Goal: Find specific page/section: Find specific page/section

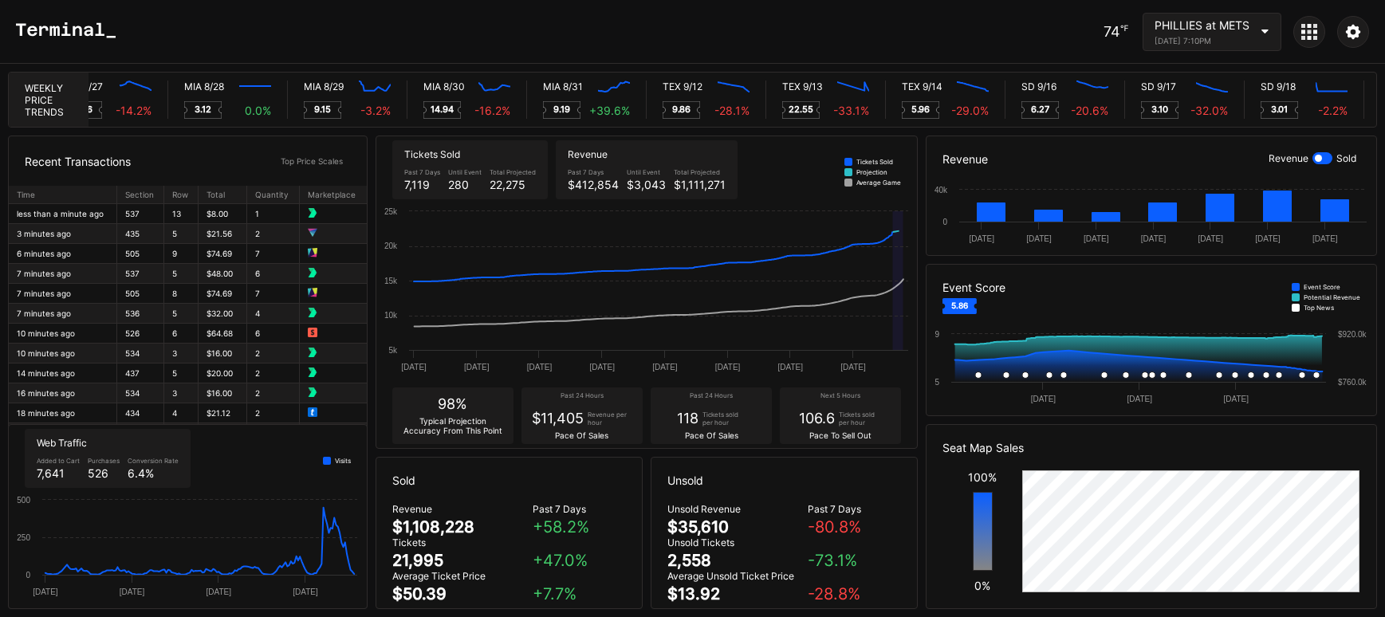
click at [1257, 30] on div "PHILLIES at METS [DATE] 7:10PM" at bounding box center [1212, 32] width 139 height 38
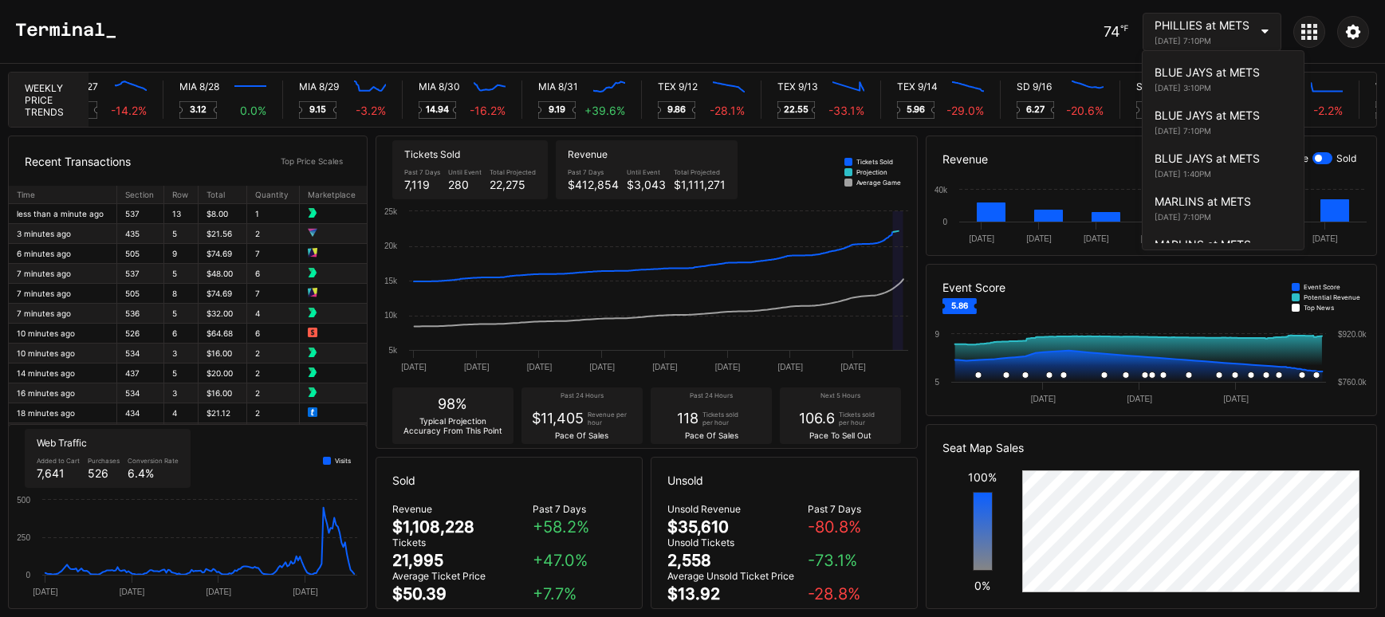
scroll to position [2813, 0]
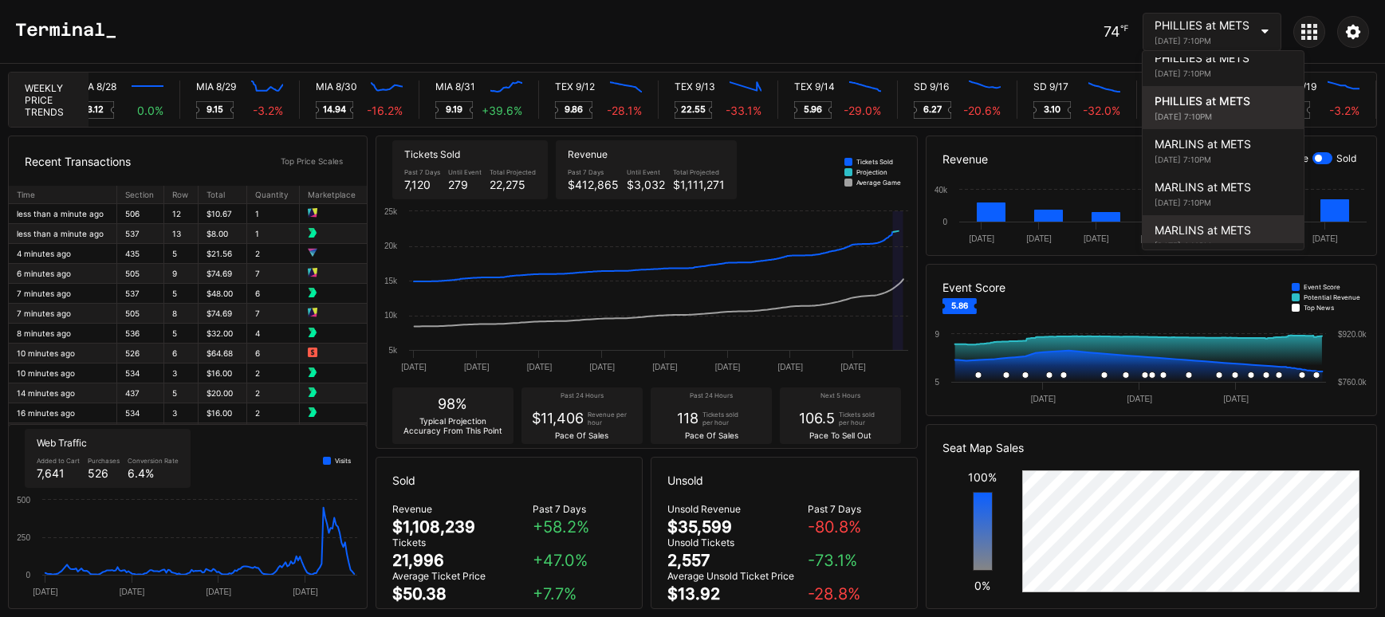
click at [1240, 223] on div "MARLINS at METS" at bounding box center [1223, 230] width 137 height 14
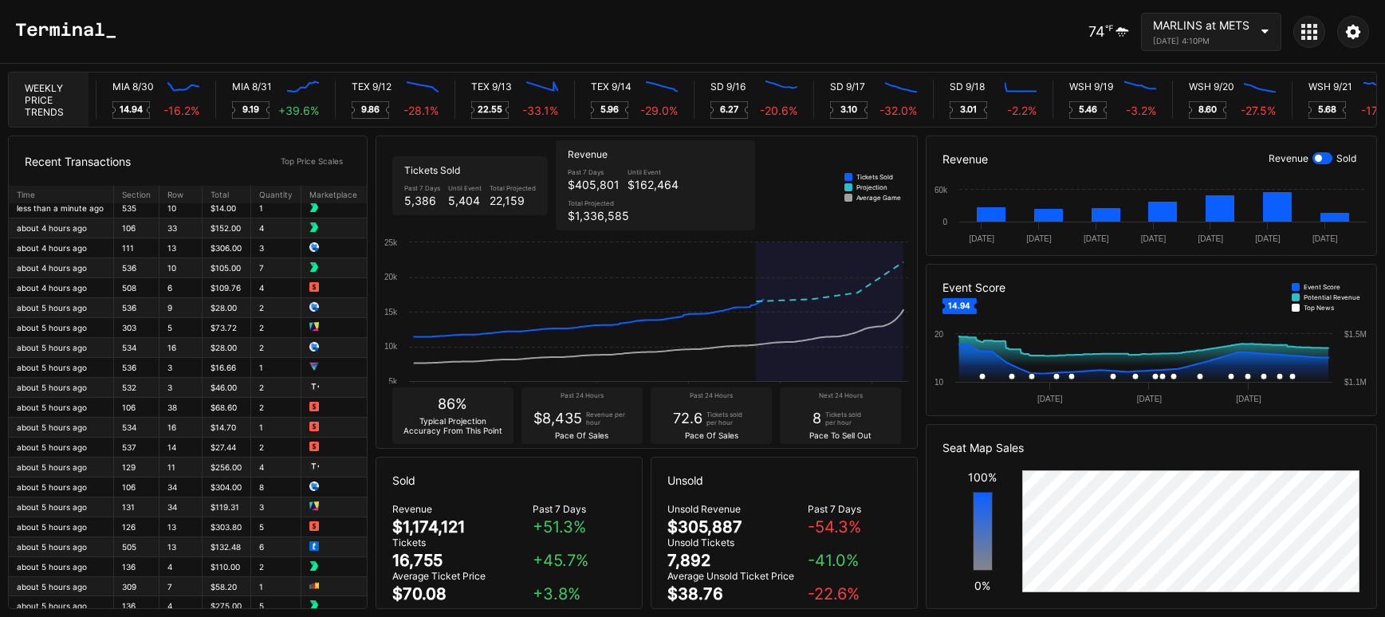
scroll to position [0, 0]
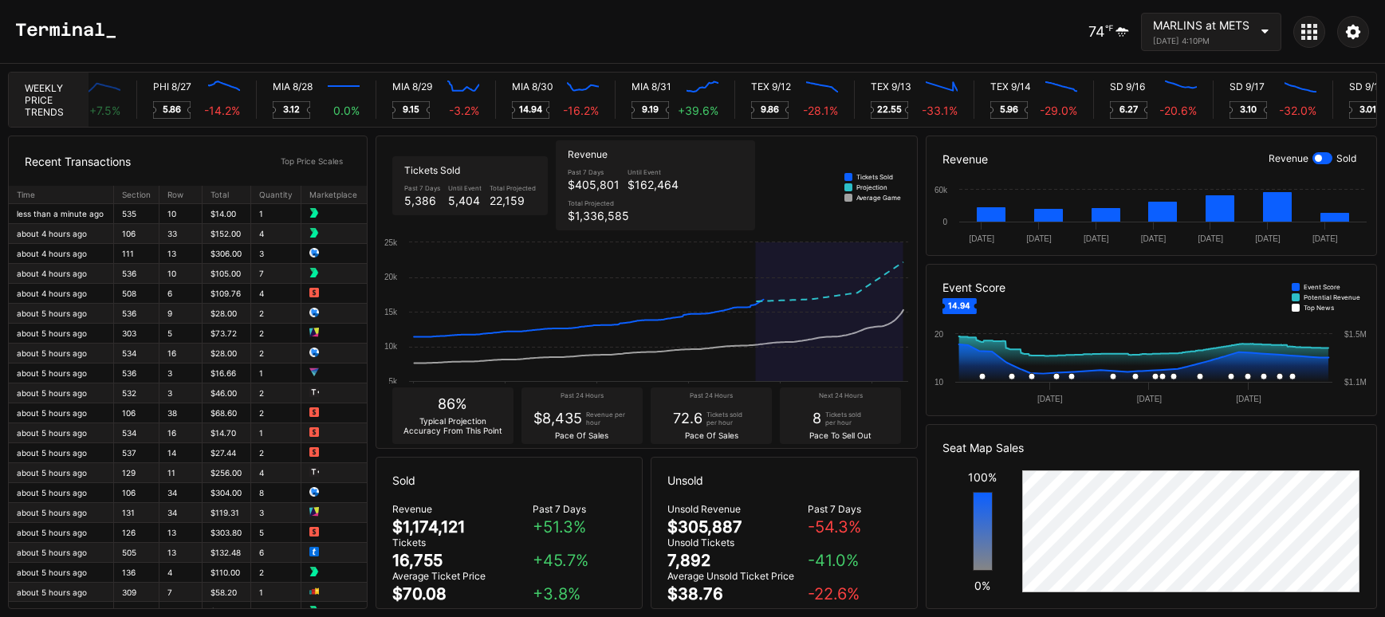
click at [1273, 41] on div "MARLINS at METS [DATE] 4:10PM" at bounding box center [1211, 32] width 140 height 38
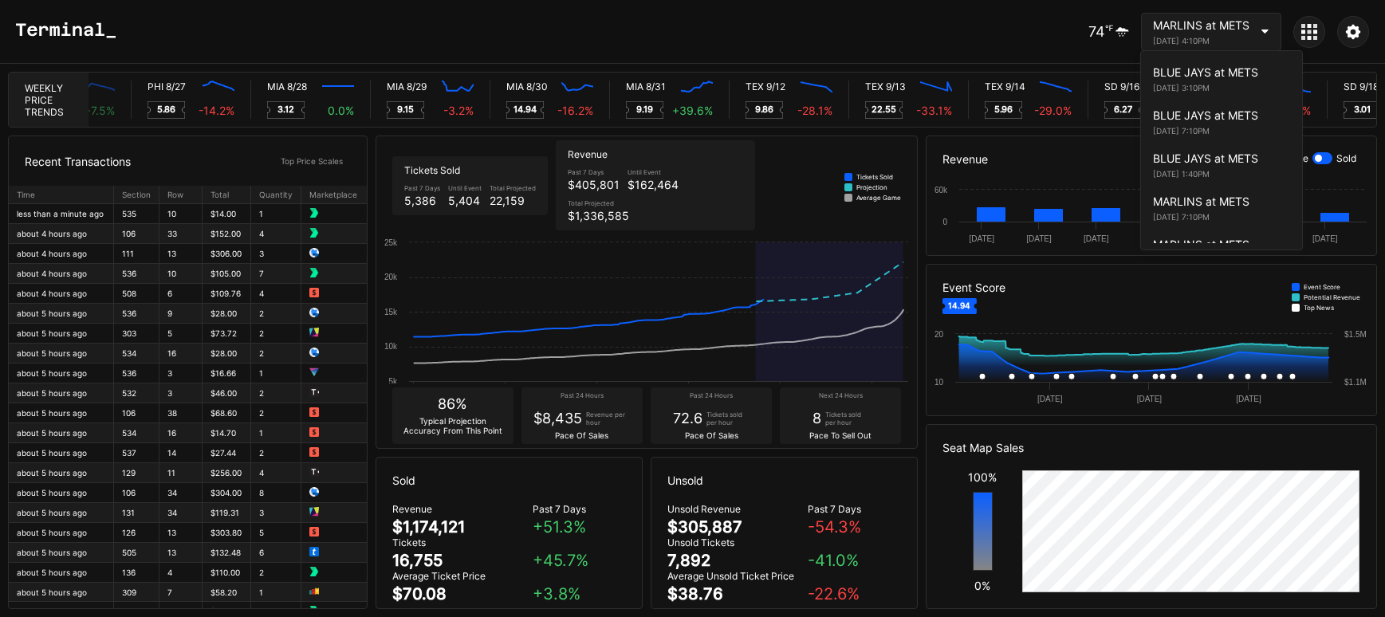
scroll to position [2940, 0]
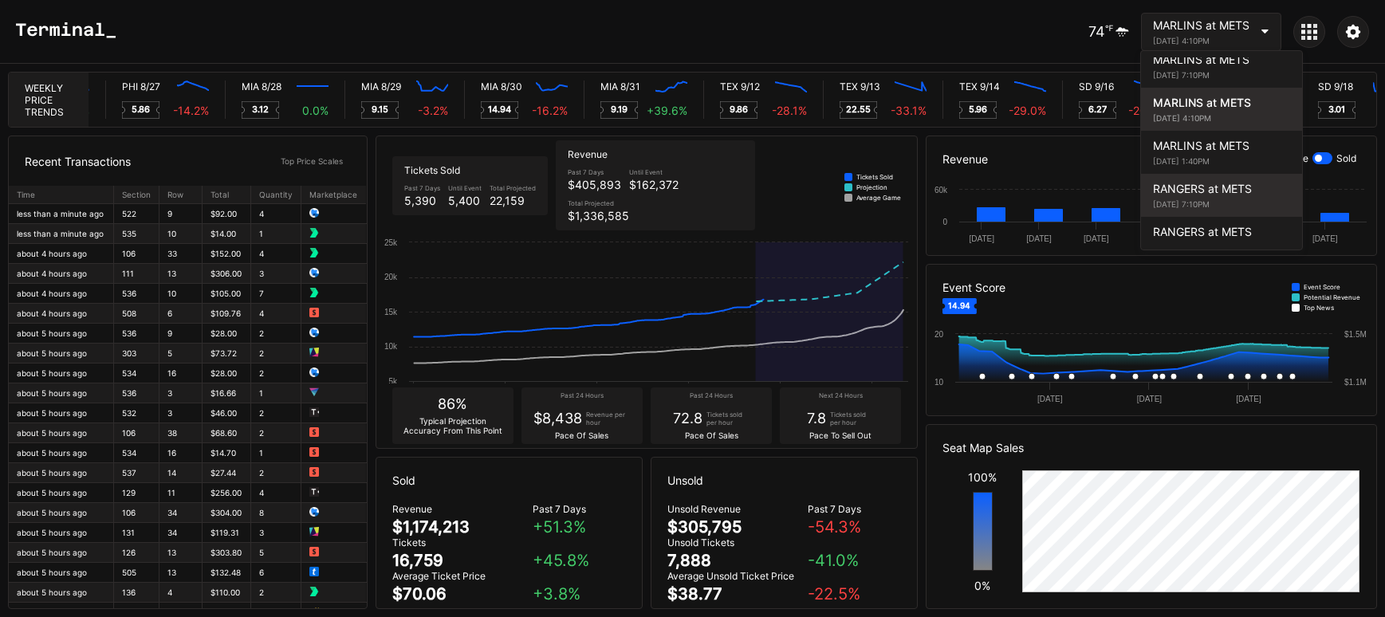
click at [1234, 182] on div "RANGERS at METS" at bounding box center [1221, 189] width 137 height 14
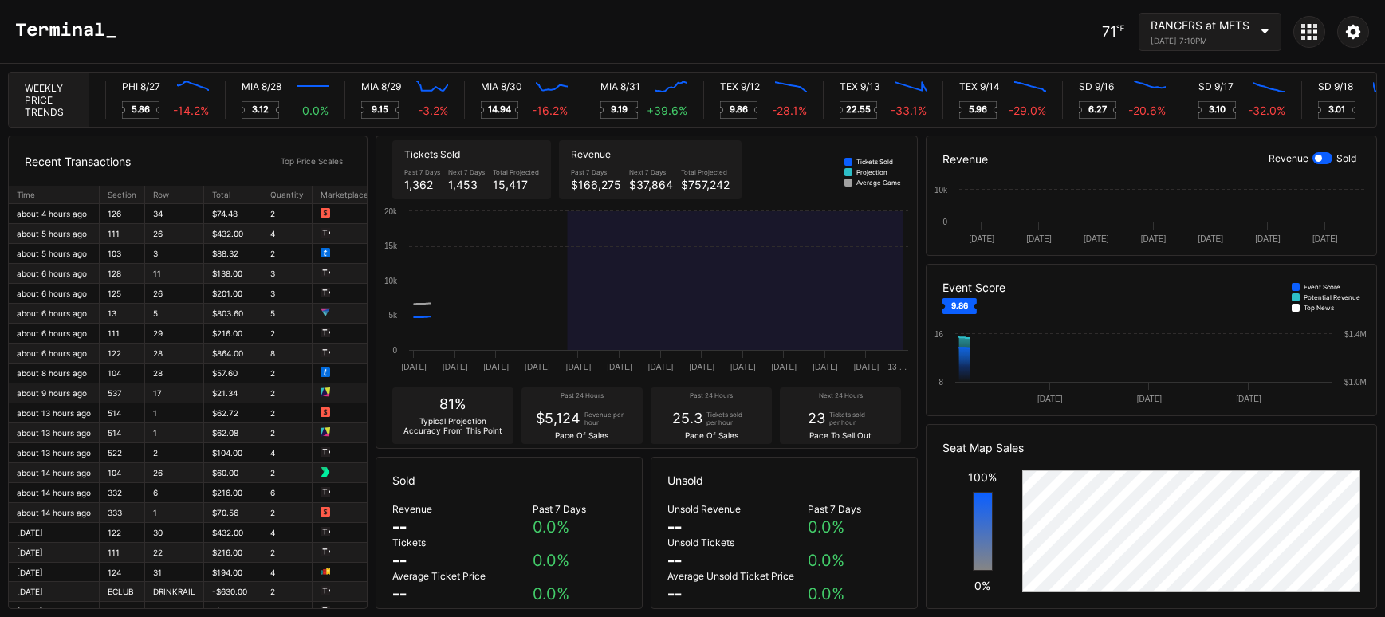
scroll to position [0, 7776]
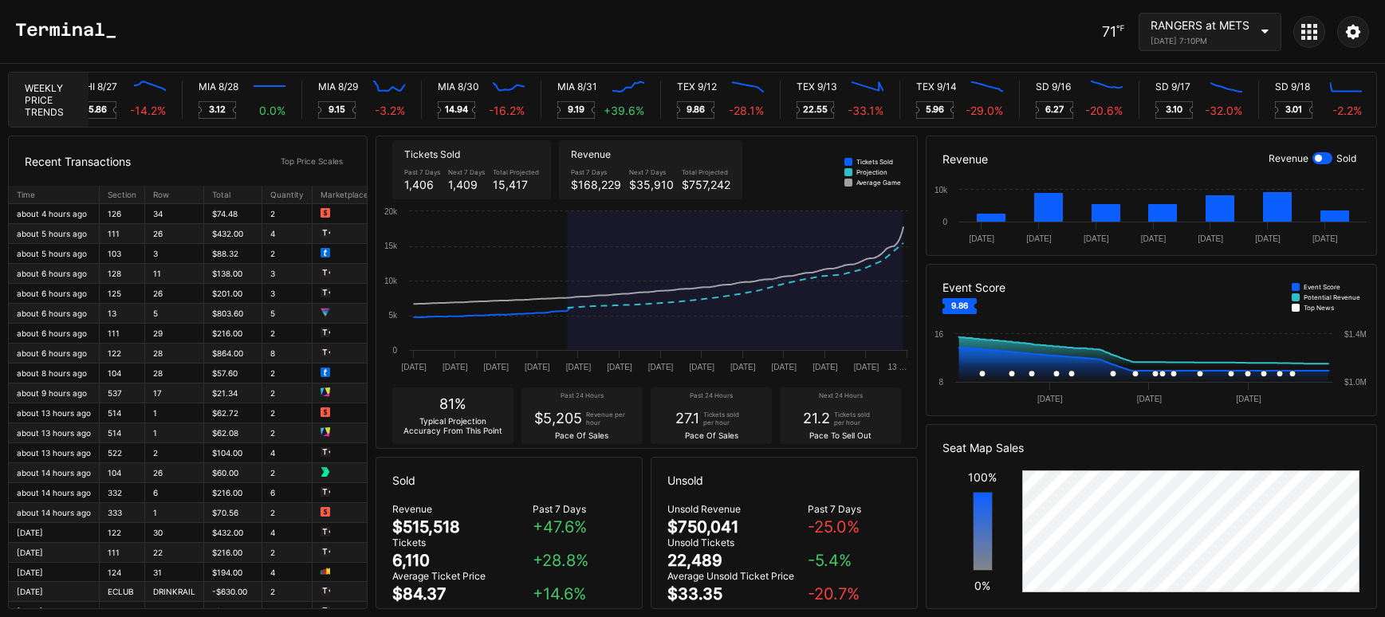
click at [1277, 32] on div "RANGERS at METS [DATE] 7:10PM" at bounding box center [1210, 32] width 143 height 38
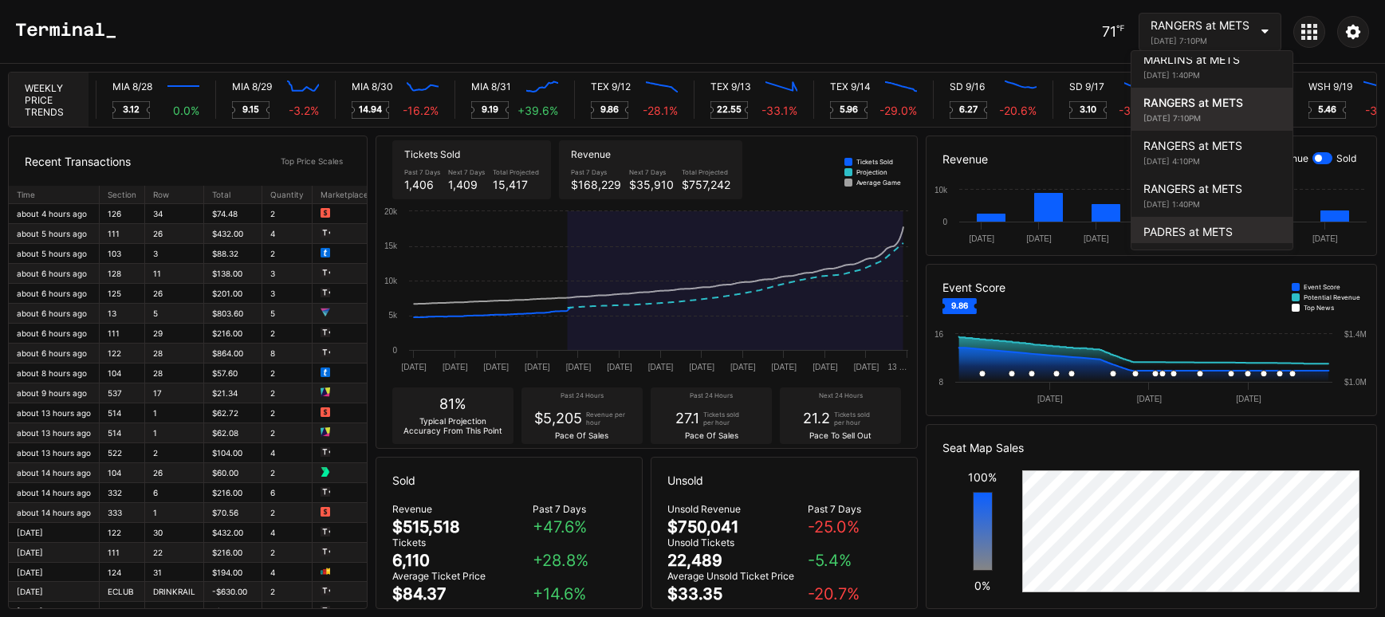
scroll to position [0, 8009]
click at [1235, 242] on div "[DATE] 7:10PM" at bounding box center [1211, 247] width 137 height 10
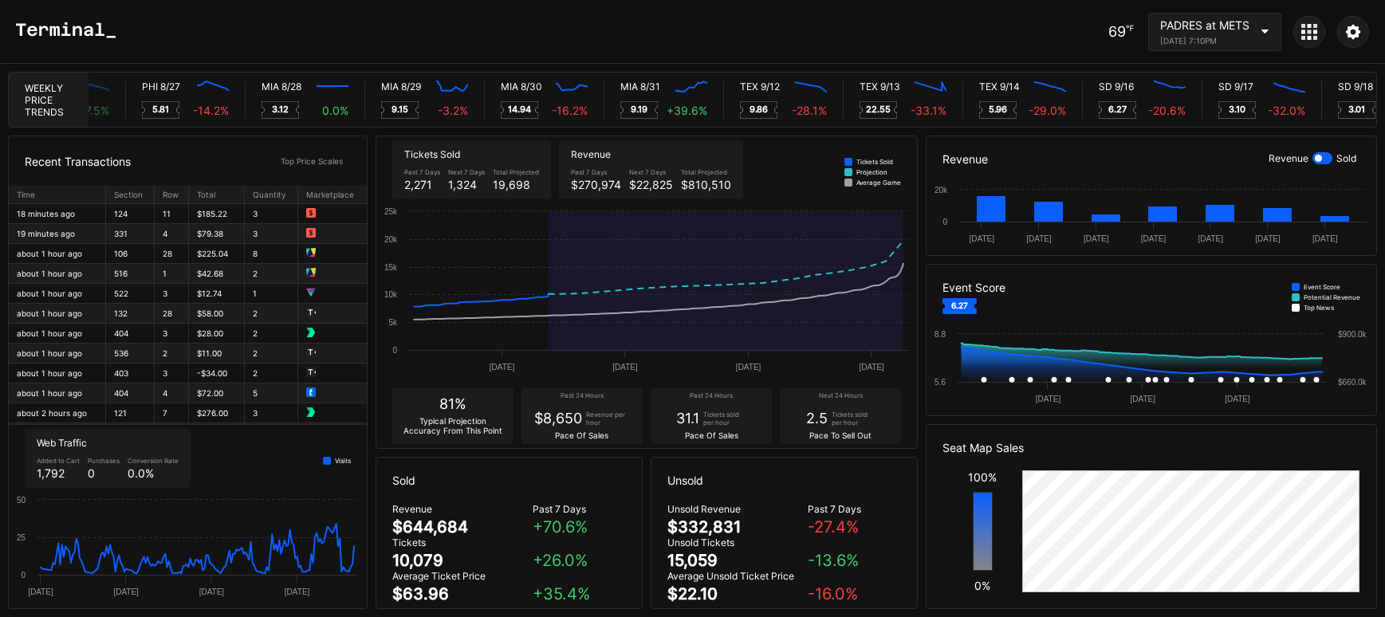
click at [1241, 31] on div "PADRES at METS [DATE] 7:10PM" at bounding box center [1204, 31] width 89 height 27
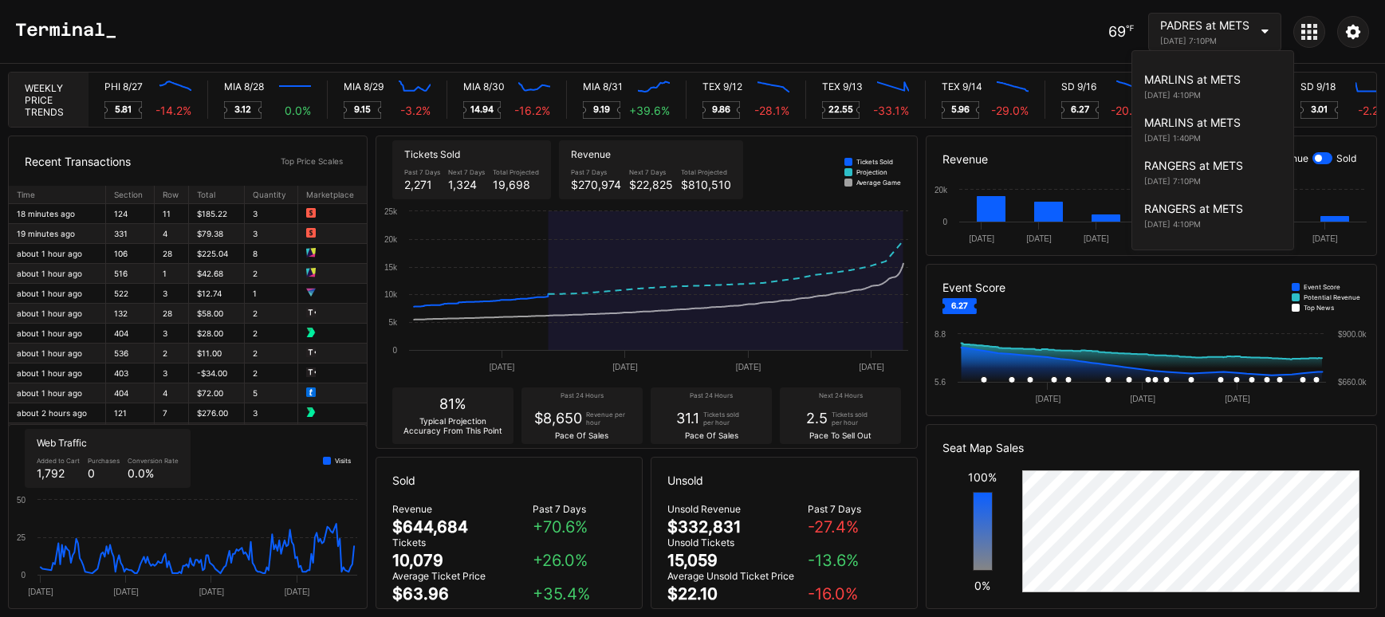
scroll to position [2897, 0]
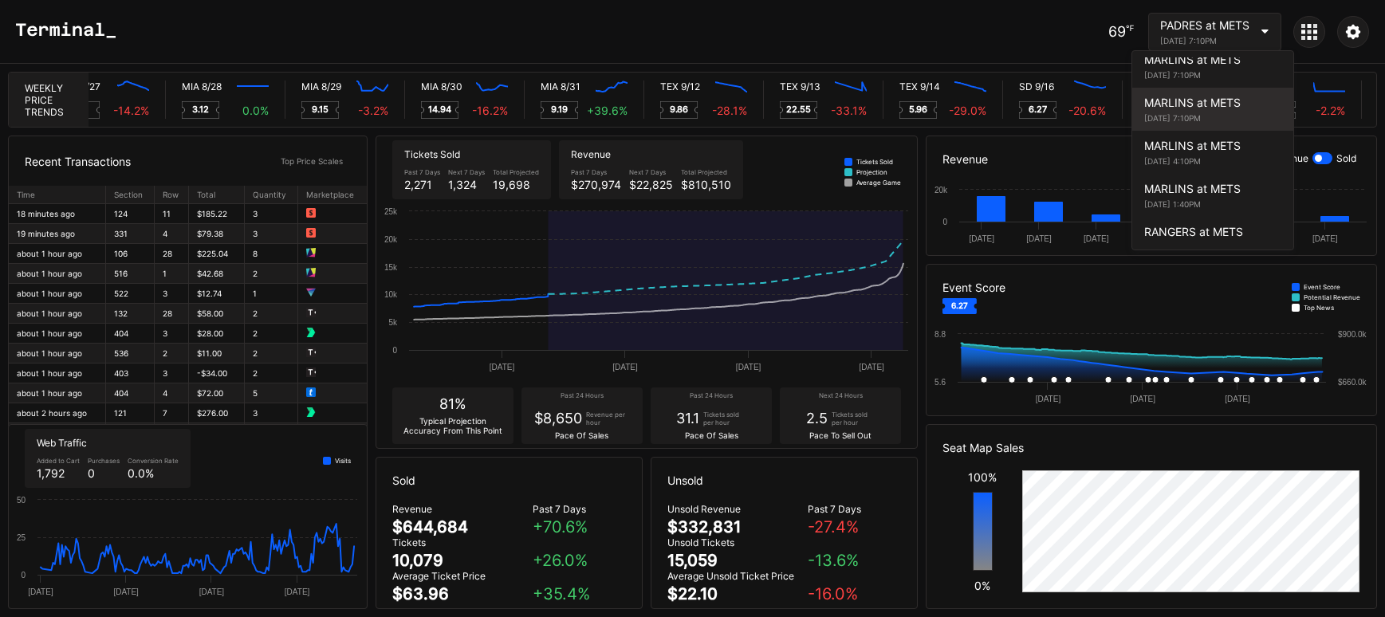
click at [1225, 113] on div "[DATE] 7:10PM" at bounding box center [1212, 118] width 137 height 10
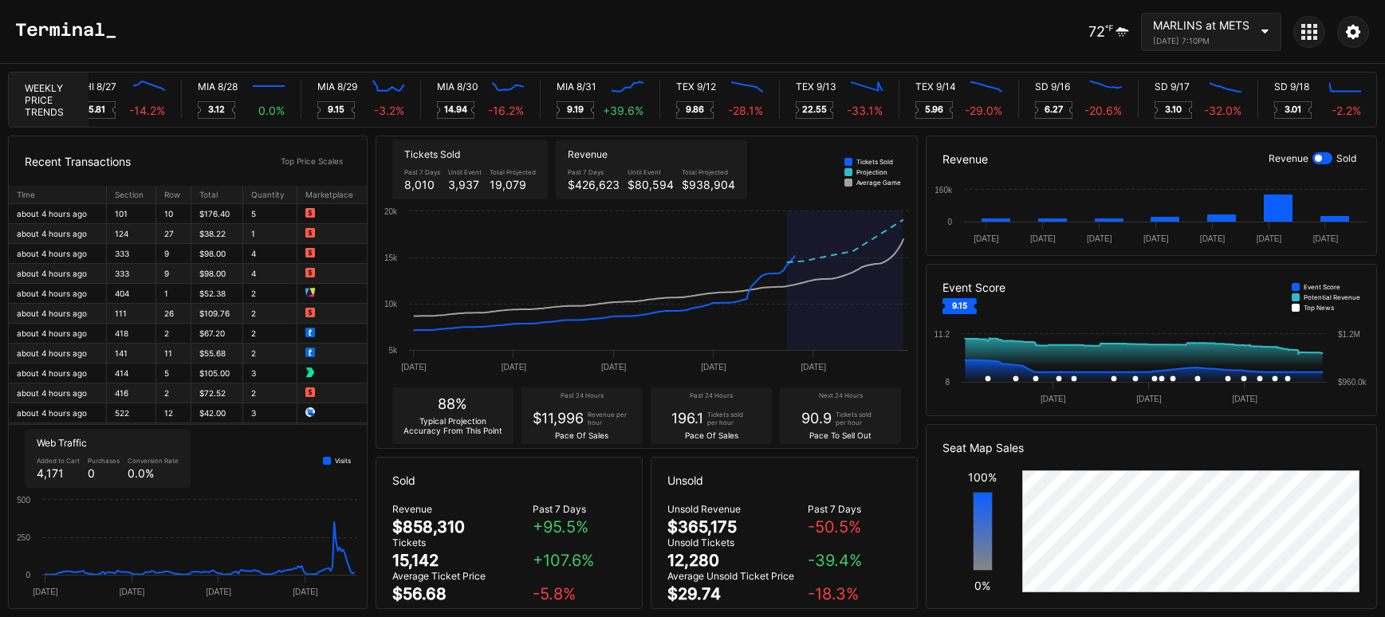
scroll to position [0, 7924]
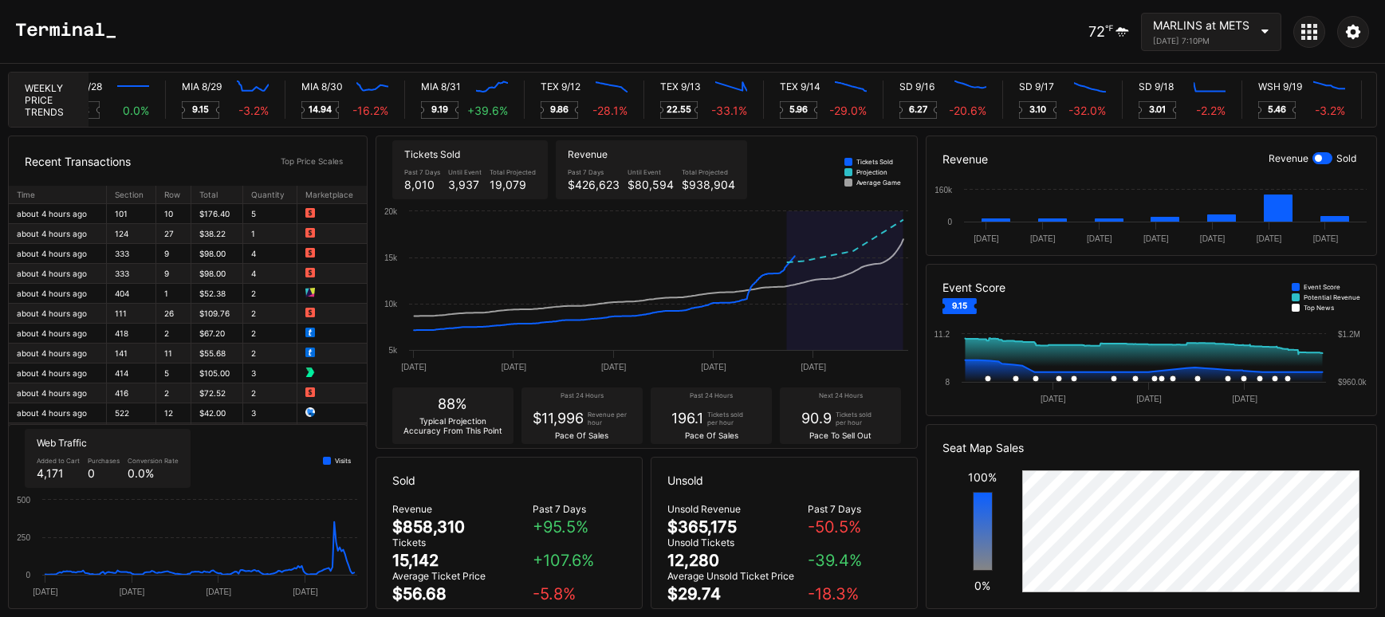
click at [1221, 26] on div "MARLINS at METS" at bounding box center [1201, 25] width 96 height 14
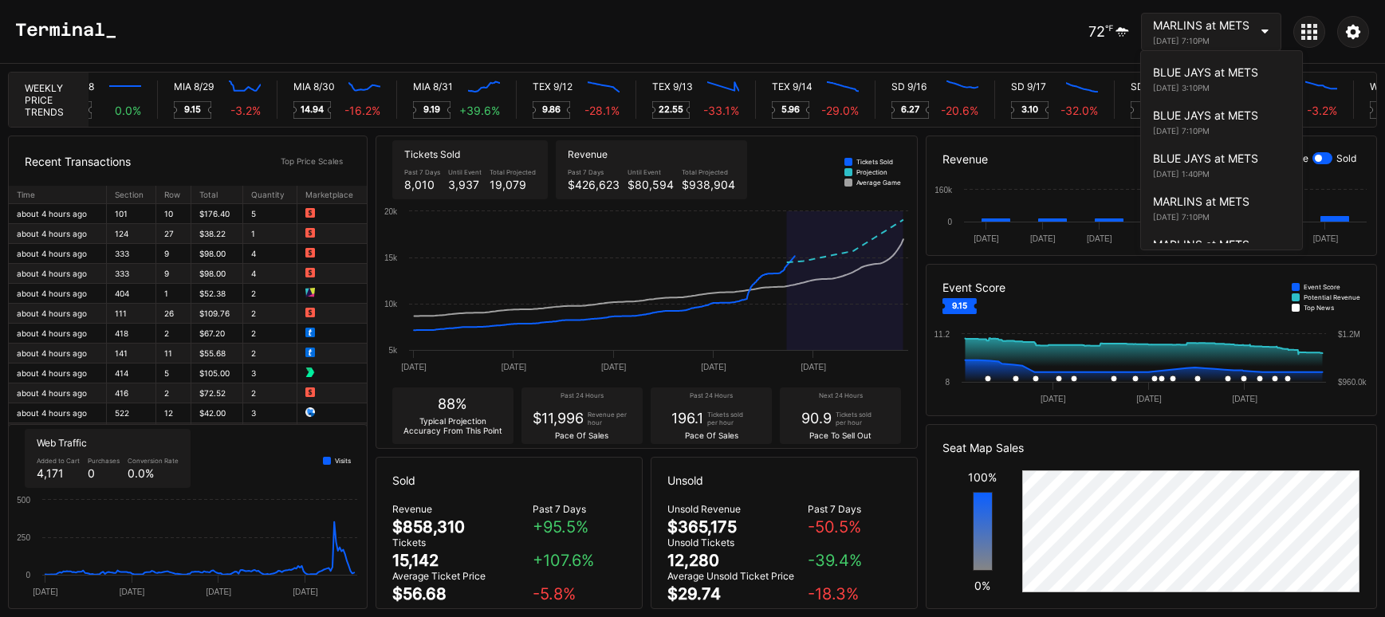
scroll to position [2897, 0]
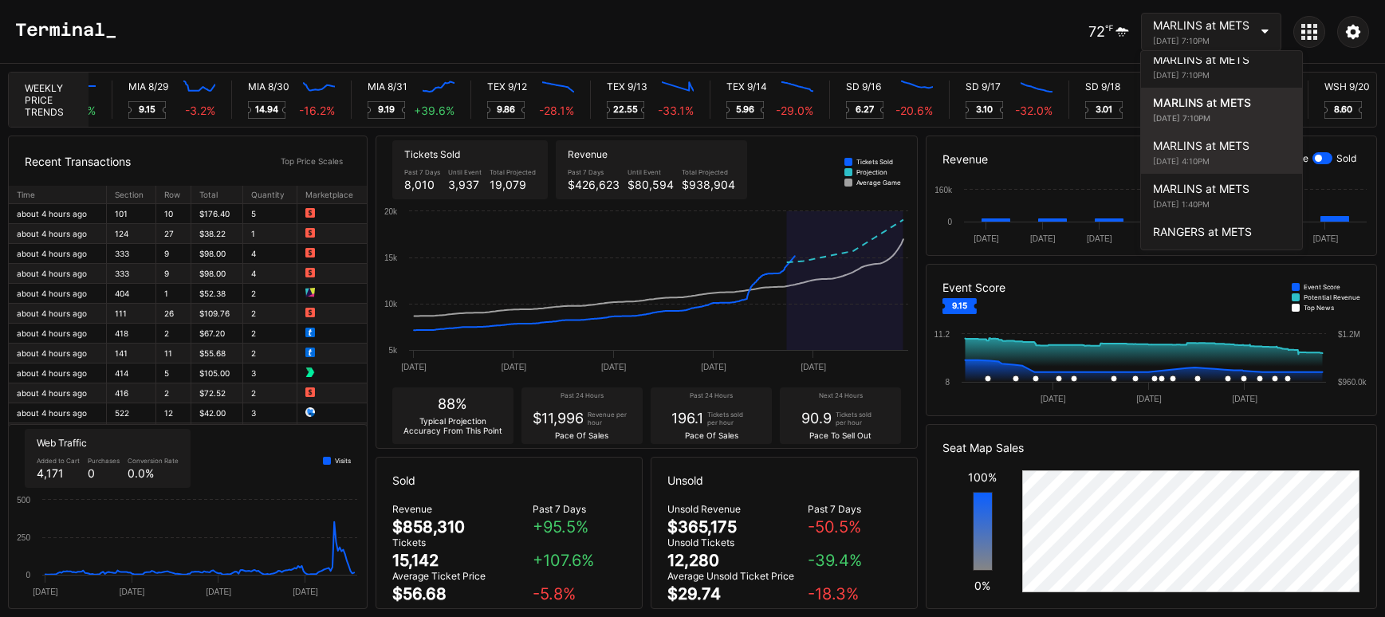
click at [1210, 139] on div "MARLINS at METS" at bounding box center [1221, 146] width 137 height 14
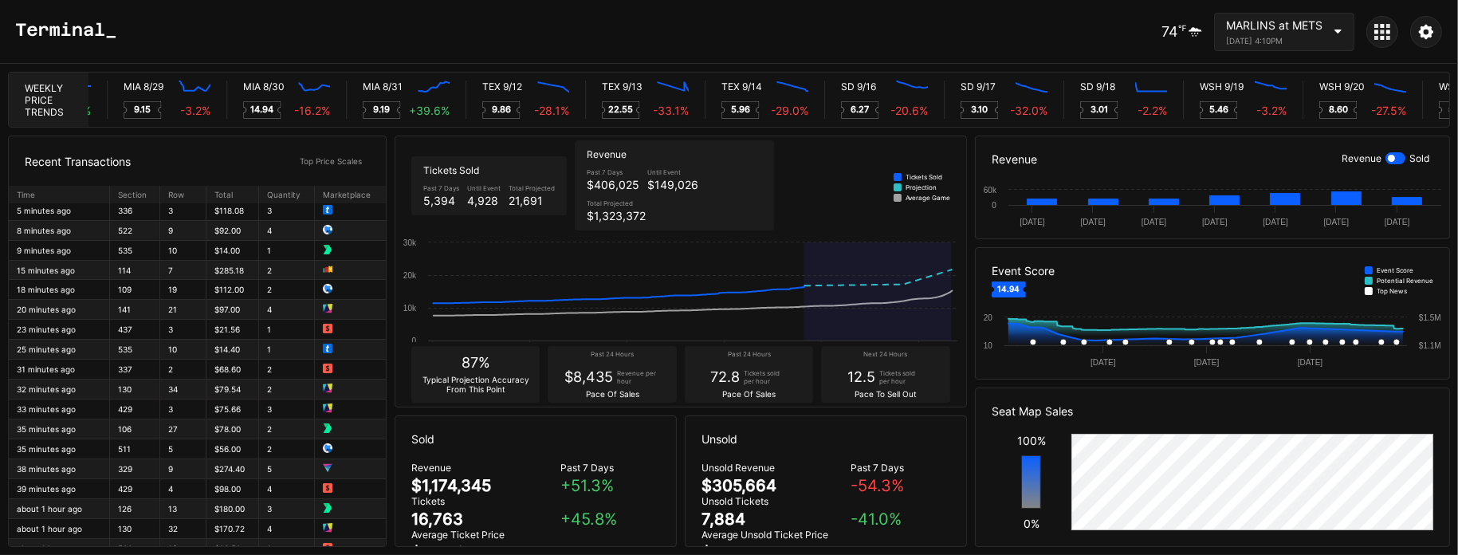
scroll to position [0, 0]
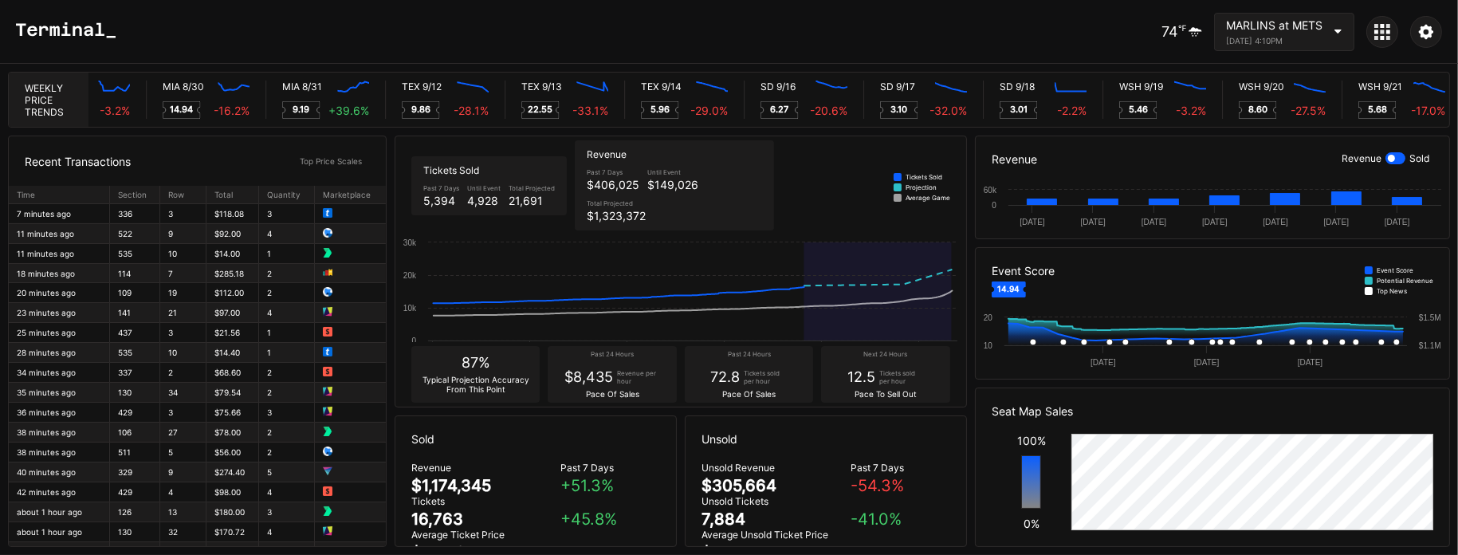
click at [1384, 159] on div at bounding box center [1396, 158] width 20 height 12
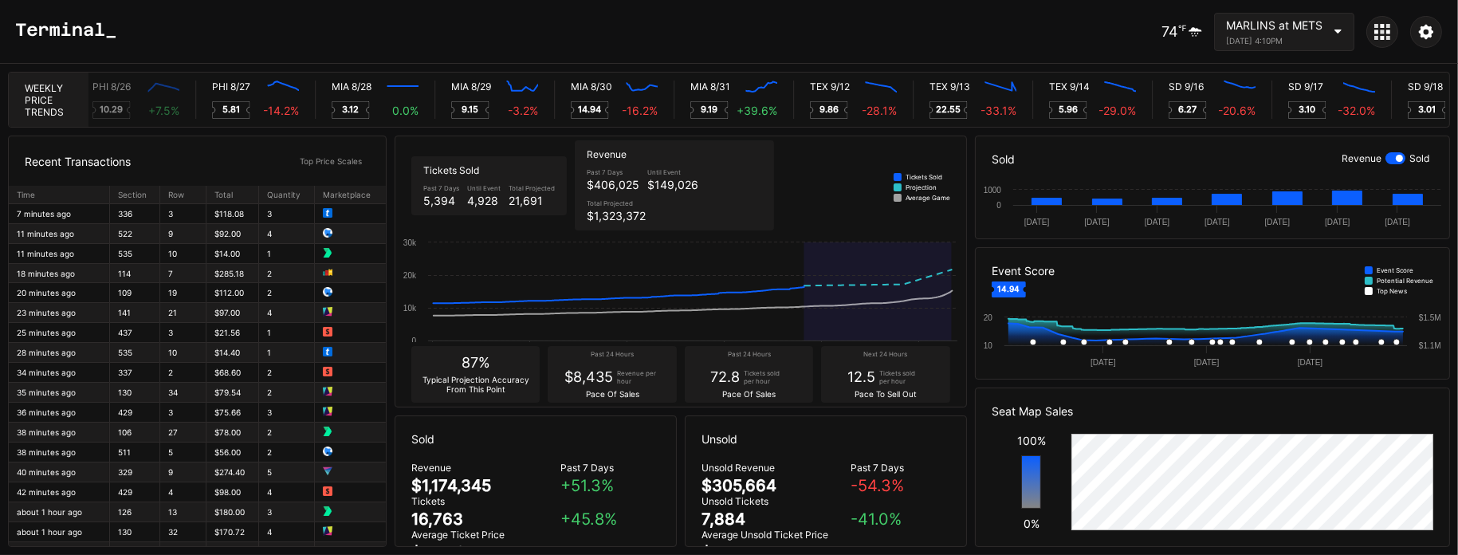
click at [1384, 158] on div at bounding box center [1399, 158] width 7 height 7
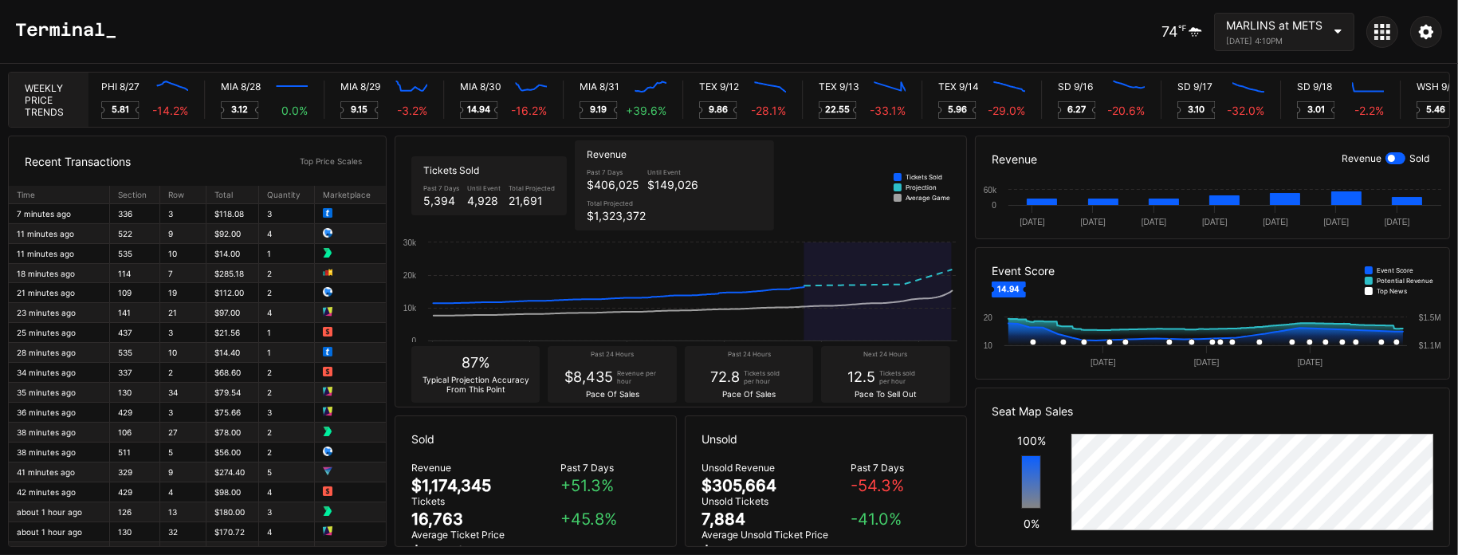
click at [1384, 35] on icon at bounding box center [1426, 32] width 16 height 16
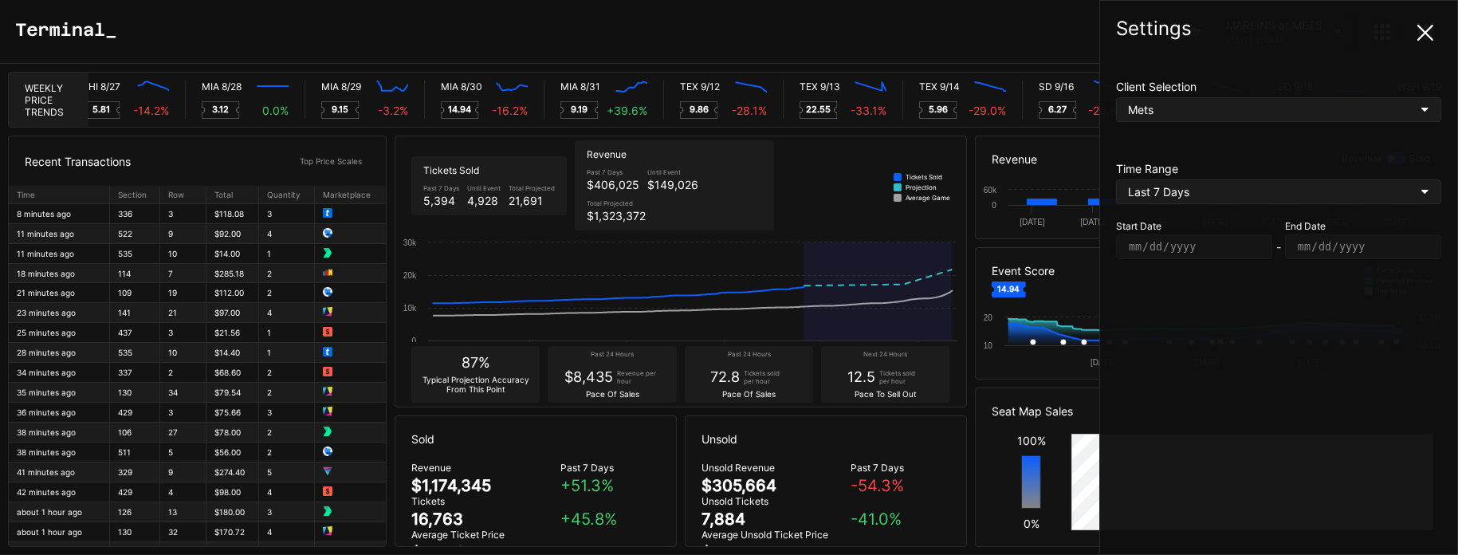
click at [1271, 194] on div "Last 7 Days" at bounding box center [1247, 192] width 239 height 14
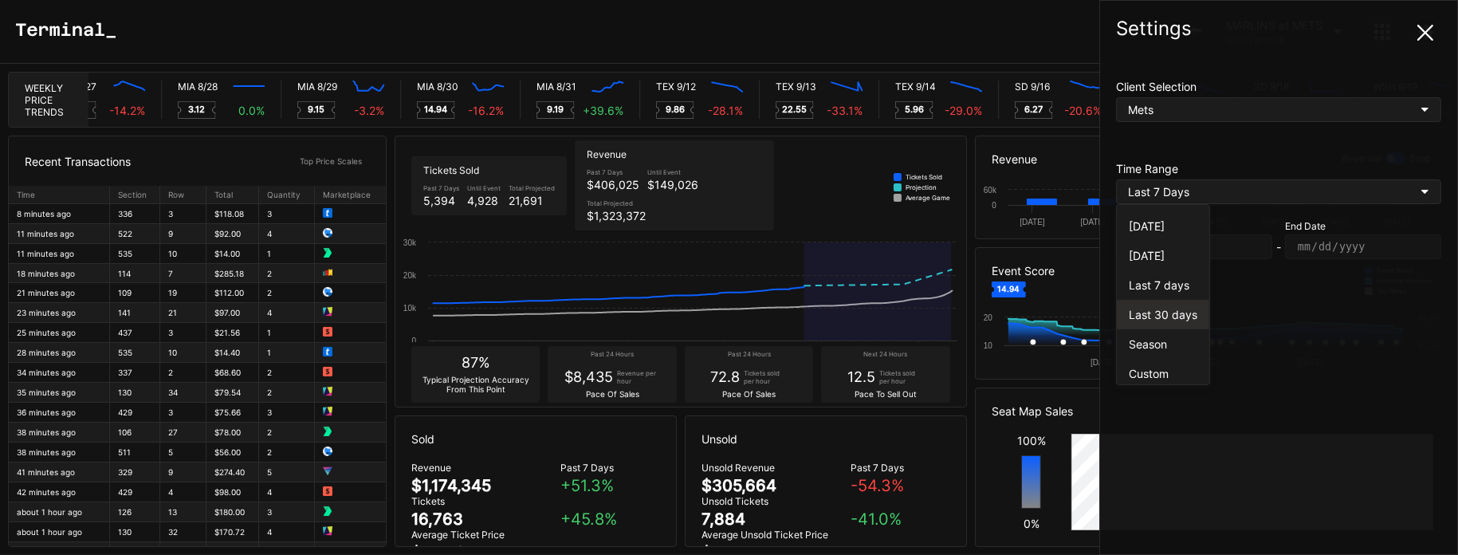
click at [1162, 309] on div "Last 30 days" at bounding box center [1163, 315] width 69 height 14
type input "[DATE]"
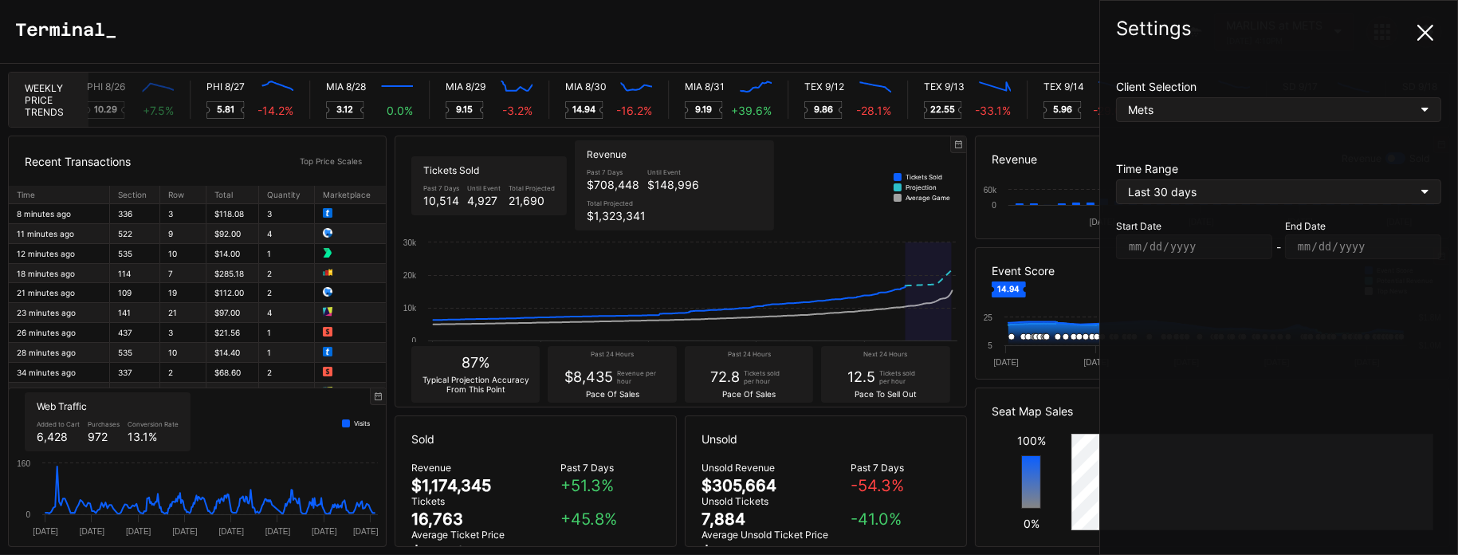
click at [1384, 33] on icon at bounding box center [1426, 33] width 16 height 16
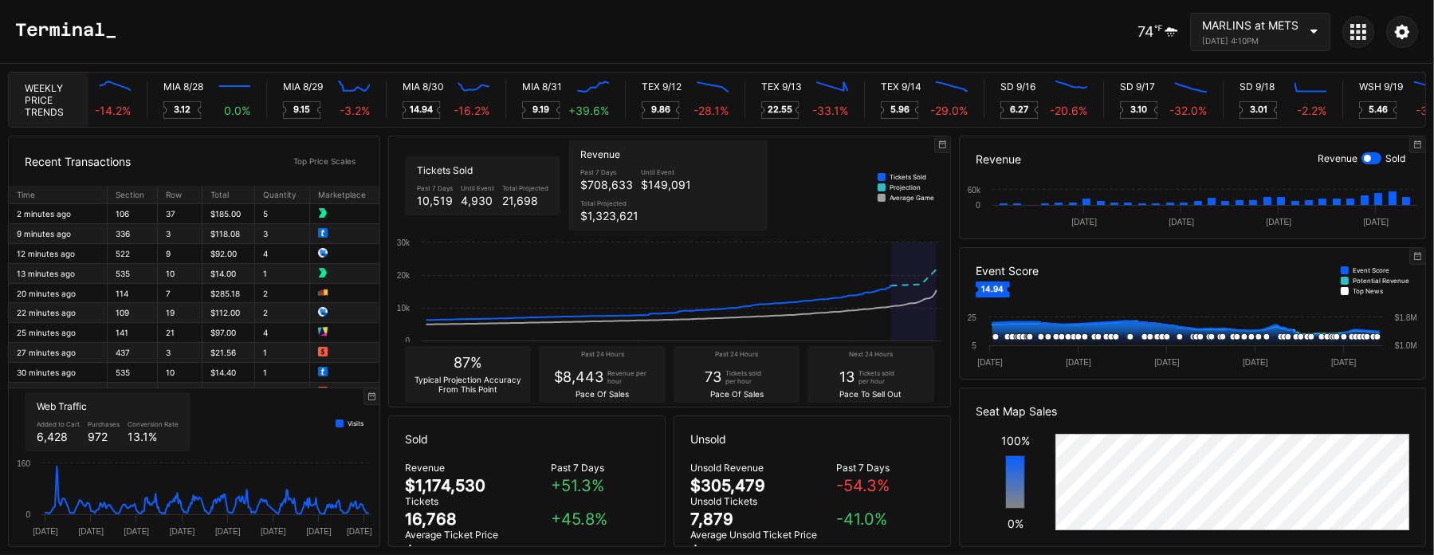
scroll to position [0, 7957]
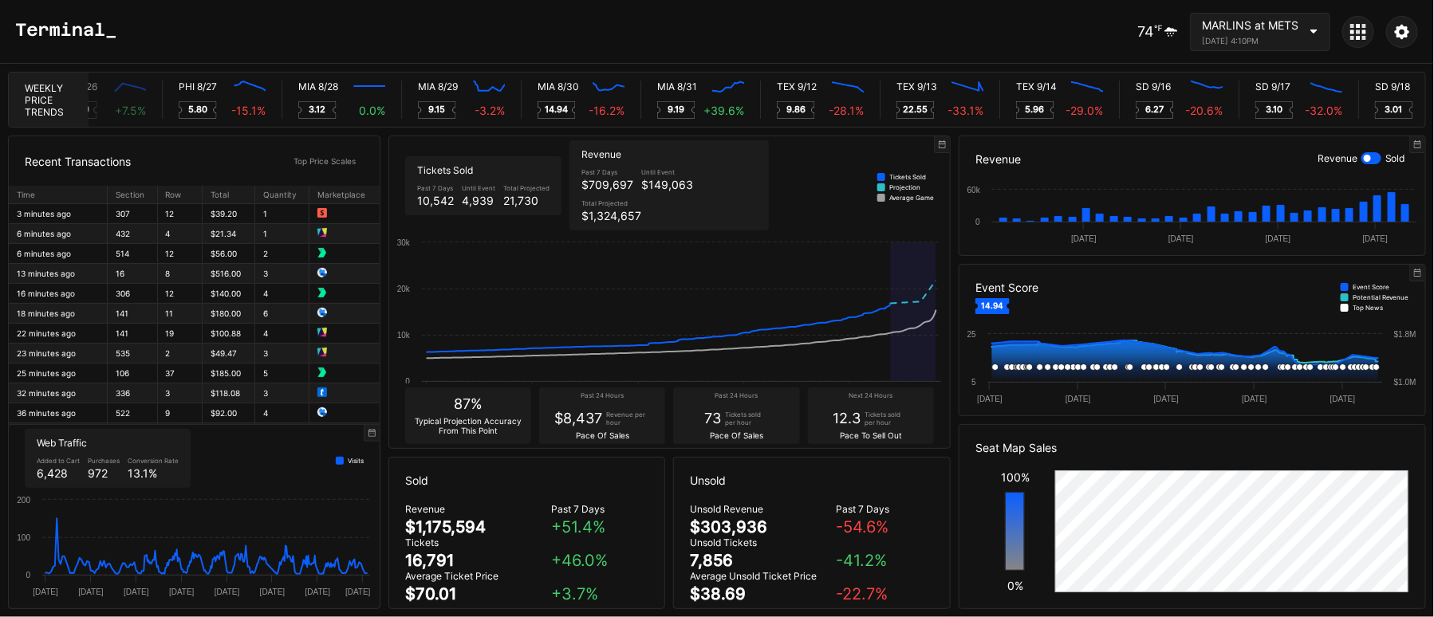
scroll to position [0, 7824]
